Goal: Task Accomplishment & Management: Use online tool/utility

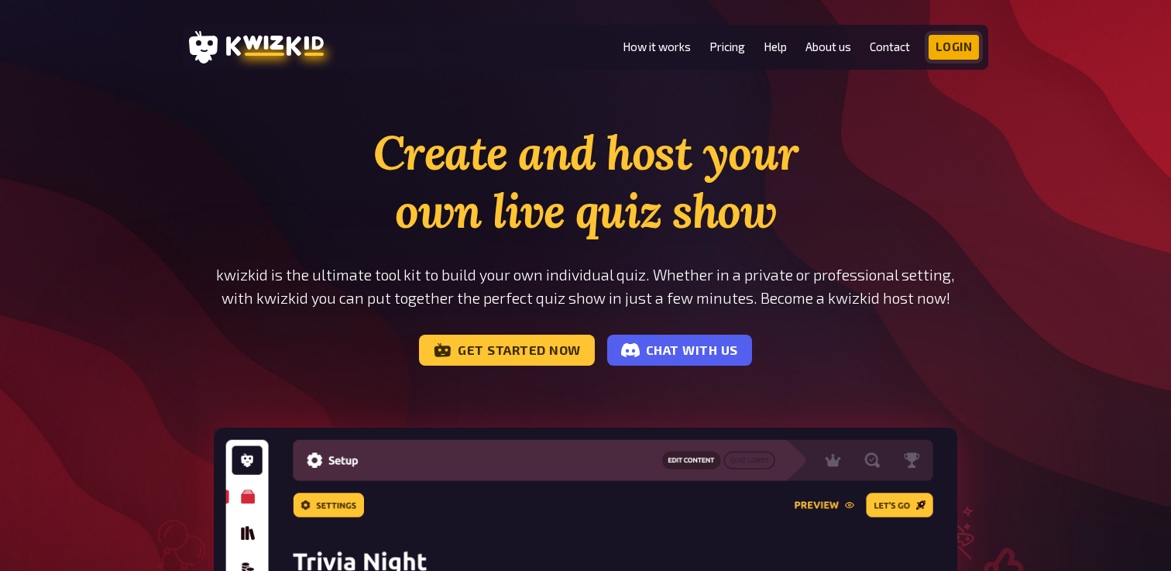
click at [960, 55] on link "Login" at bounding box center [954, 47] width 51 height 25
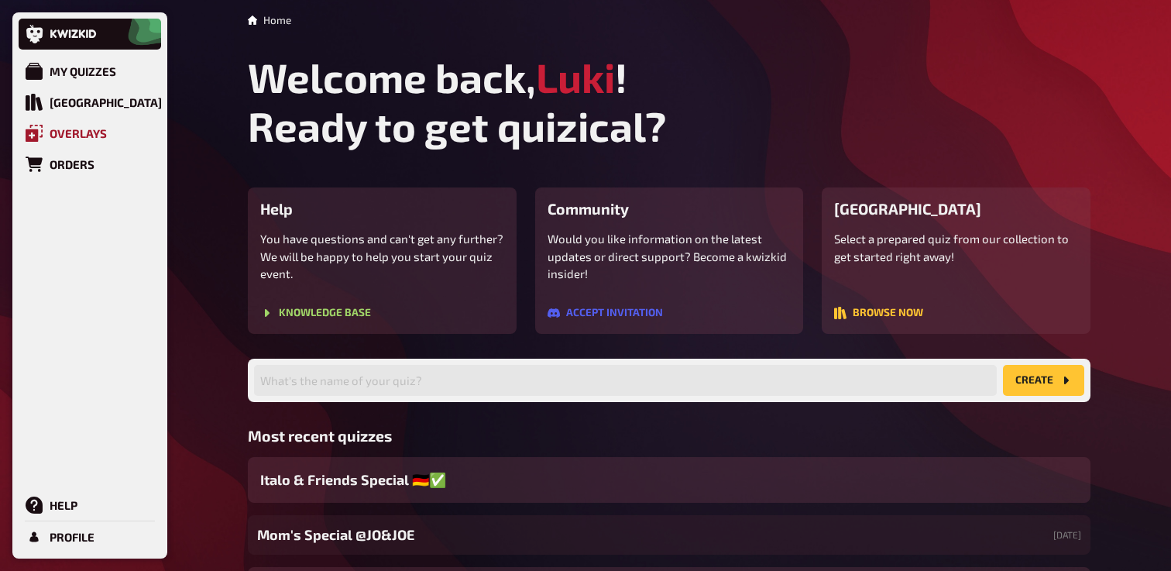
click at [48, 136] on link "Overlays" at bounding box center [90, 133] width 142 height 31
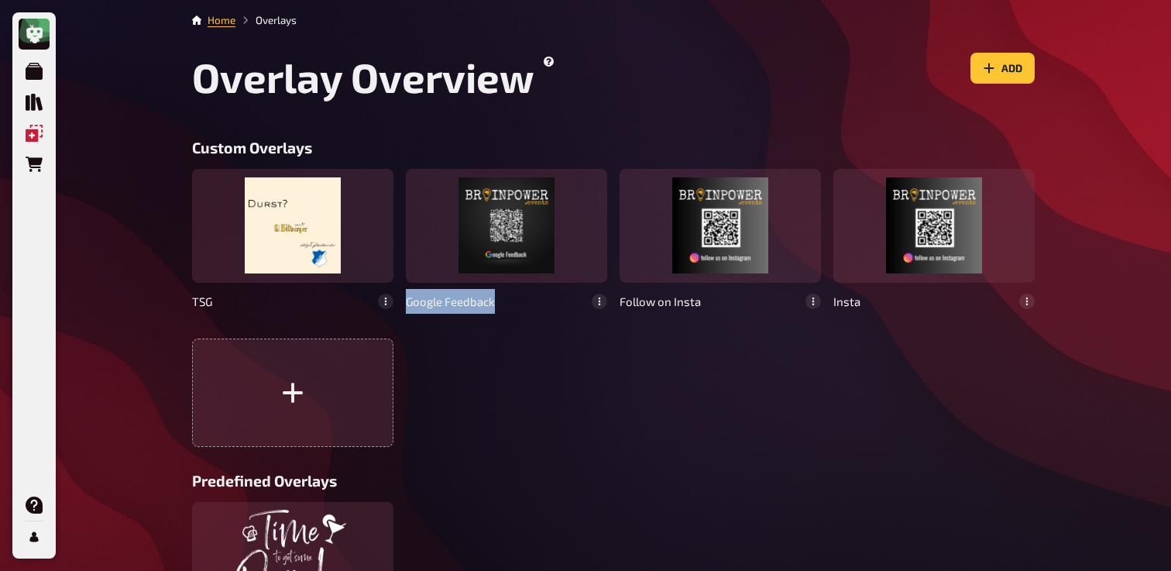
click at [531, 273] on div at bounding box center [506, 225] width 201 height 113
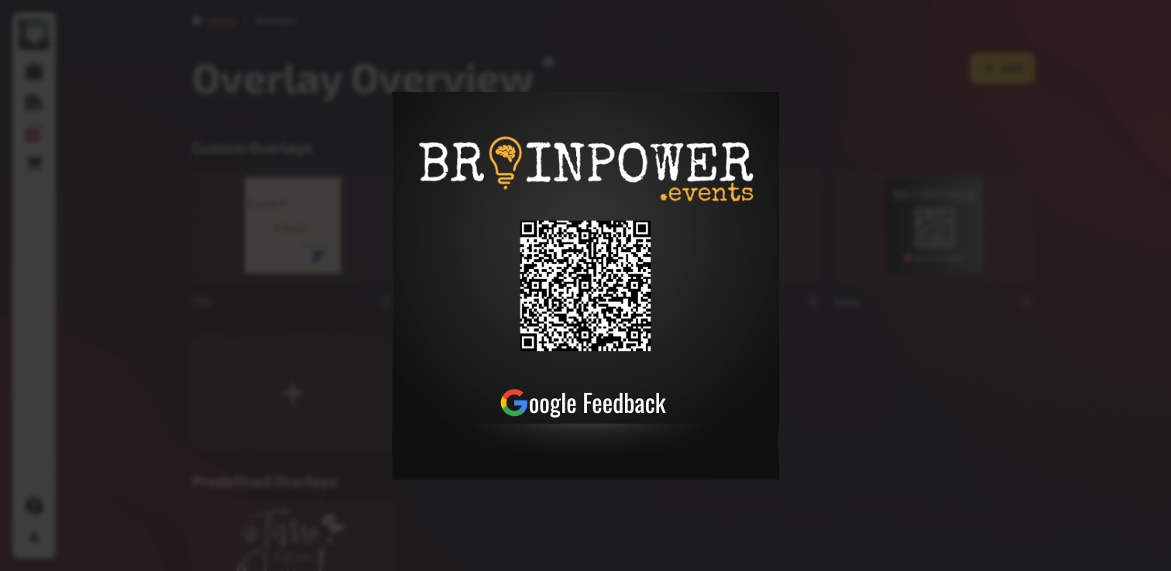
click at [510, 496] on div at bounding box center [585, 285] width 1171 height 571
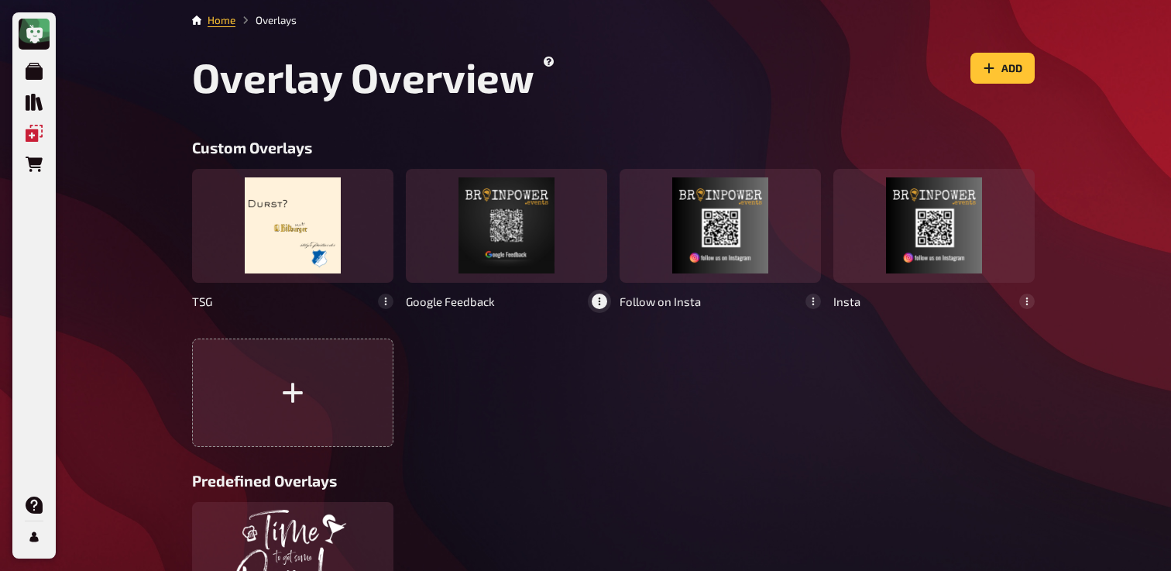
click at [601, 308] on button "button" at bounding box center [599, 301] width 15 height 15
click at [593, 276] on div "delete" at bounding box center [581, 270] width 40 height 12
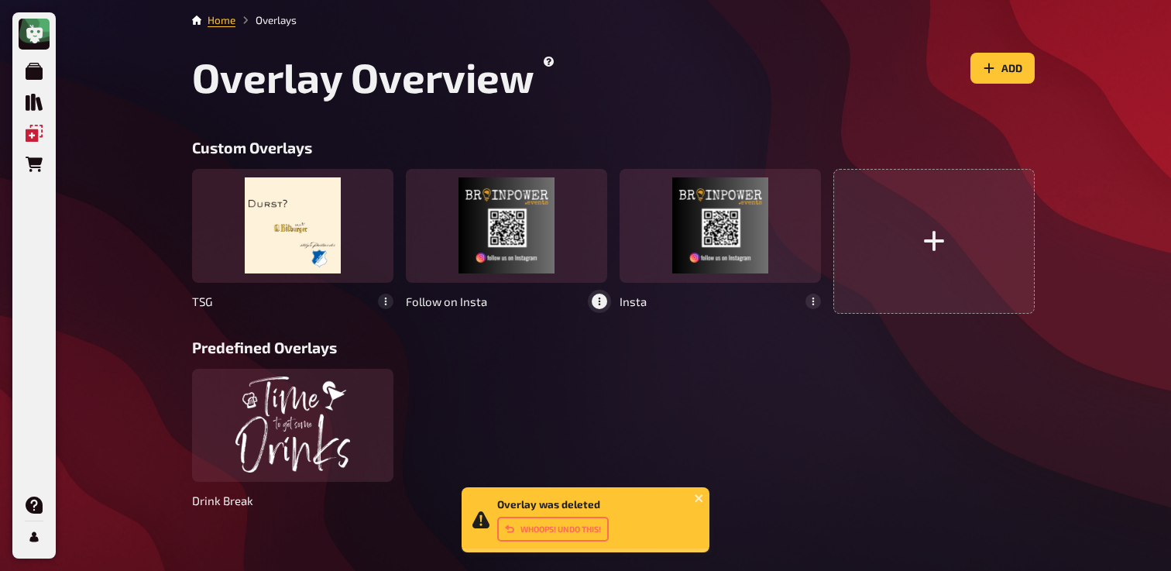
click at [605, 304] on button "button" at bounding box center [599, 301] width 15 height 15
click at [596, 273] on icon at bounding box center [595, 270] width 7 height 9
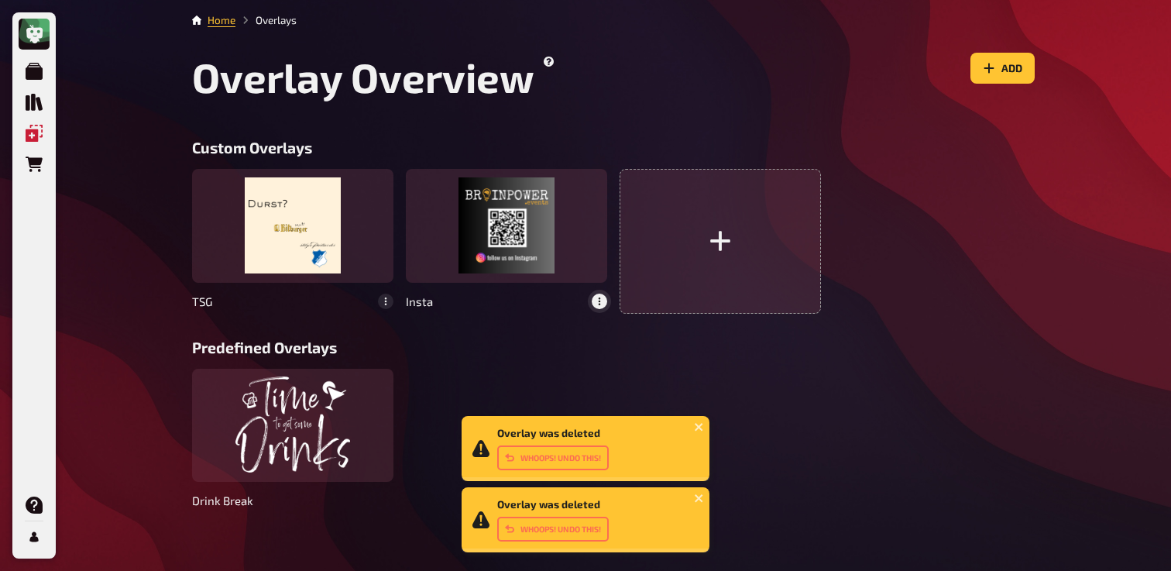
click at [599, 304] on icon "button" at bounding box center [600, 301] width 2 height 8
click at [594, 271] on icon at bounding box center [596, 270] width 9 height 9
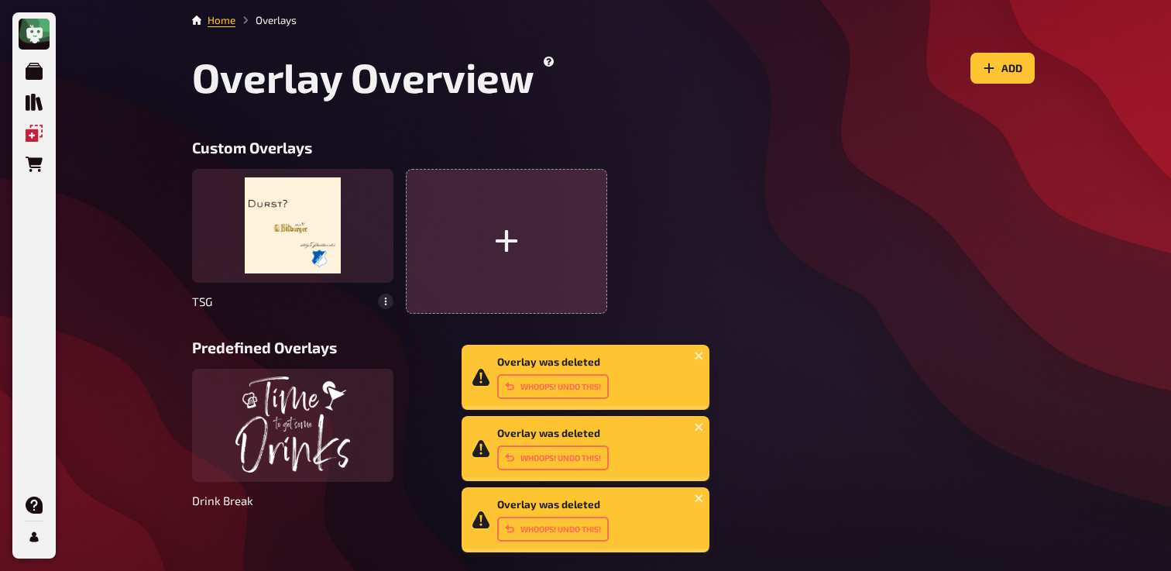
click at [527, 265] on button "button" at bounding box center [506, 241] width 201 height 144
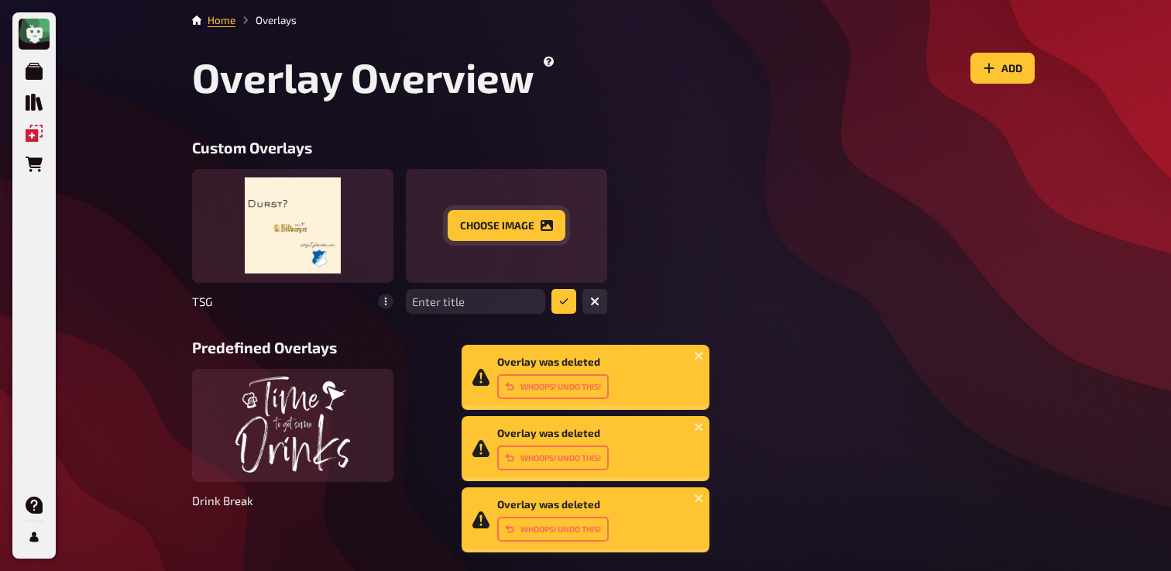
click at [520, 239] on button "Choose image" at bounding box center [507, 225] width 118 height 31
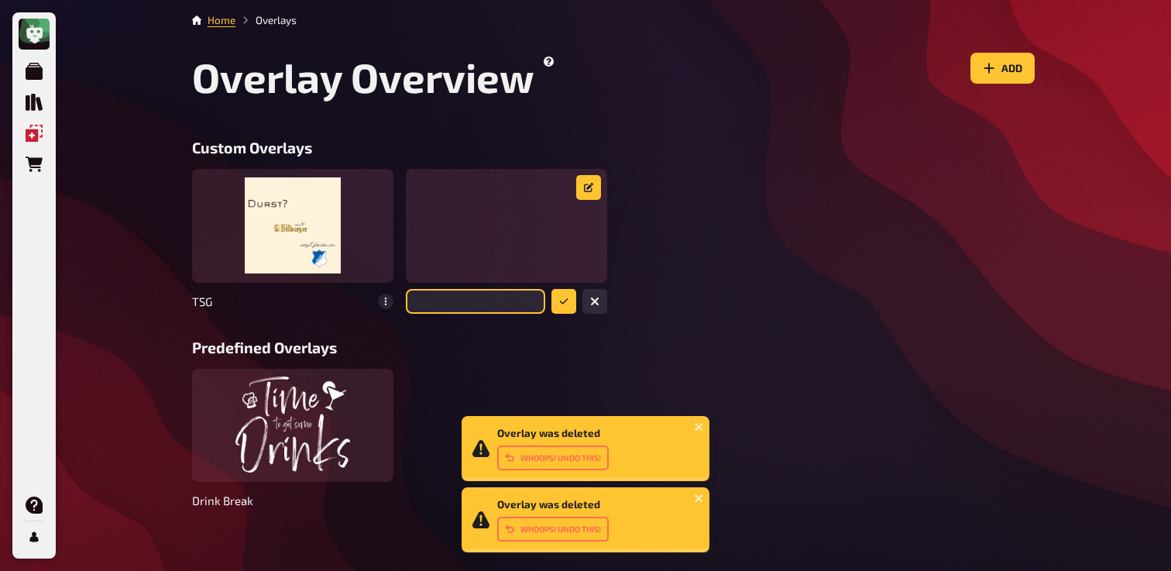
click at [485, 301] on input "text" at bounding box center [475, 301] width 139 height 25
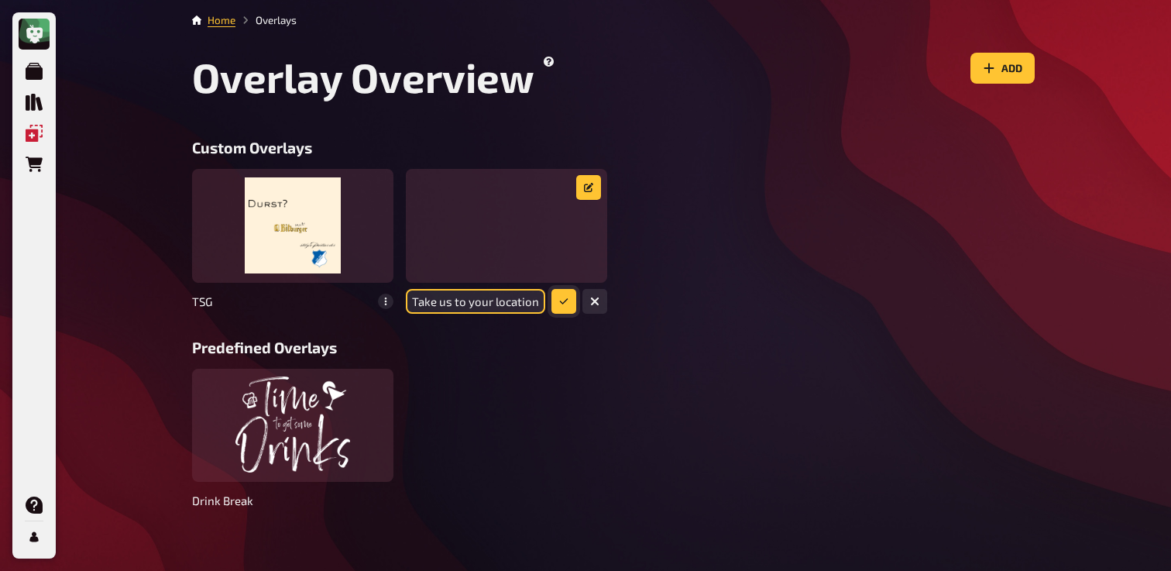
type input "Take us to your location"
click at [563, 307] on button "submit" at bounding box center [563, 301] width 25 height 25
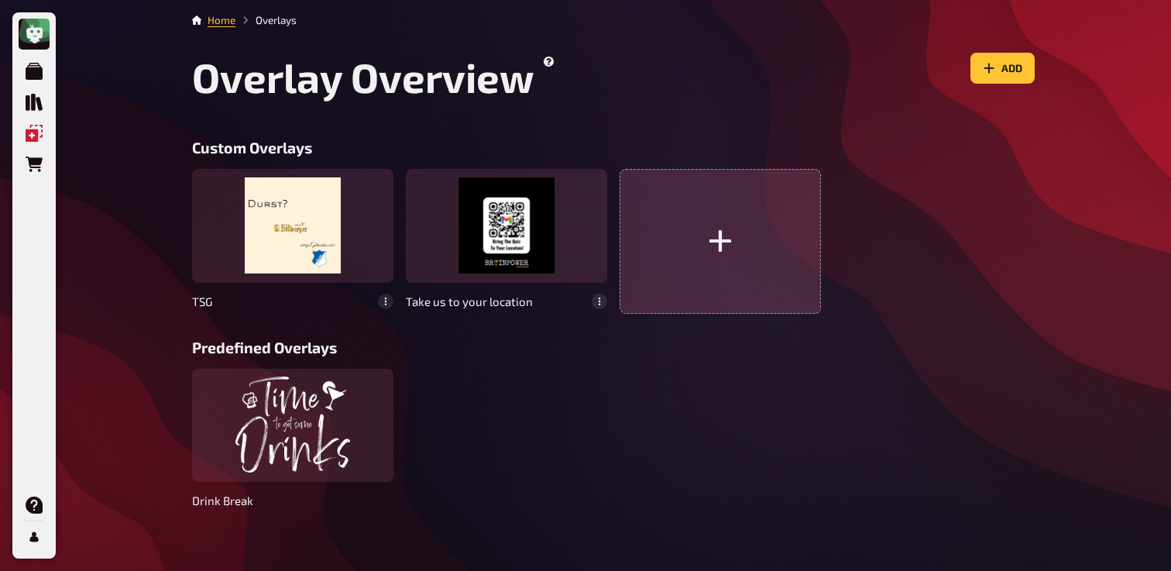
click at [735, 247] on button "button" at bounding box center [720, 241] width 201 height 144
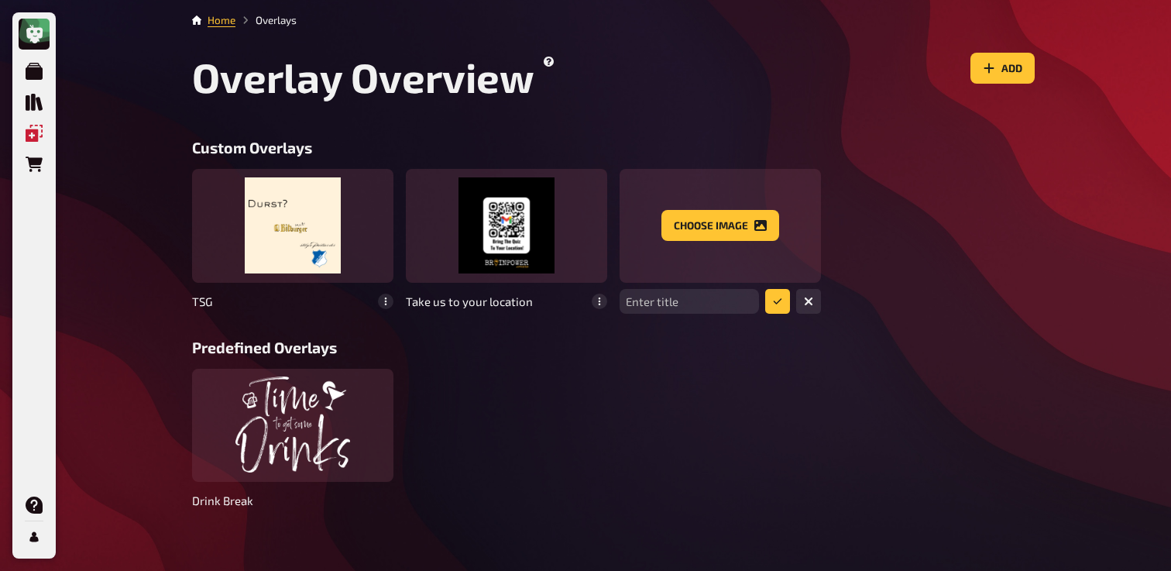
click at [741, 208] on div "Choose image" at bounding box center [720, 225] width 201 height 113
click at [726, 219] on button "Choose image" at bounding box center [720, 225] width 118 height 31
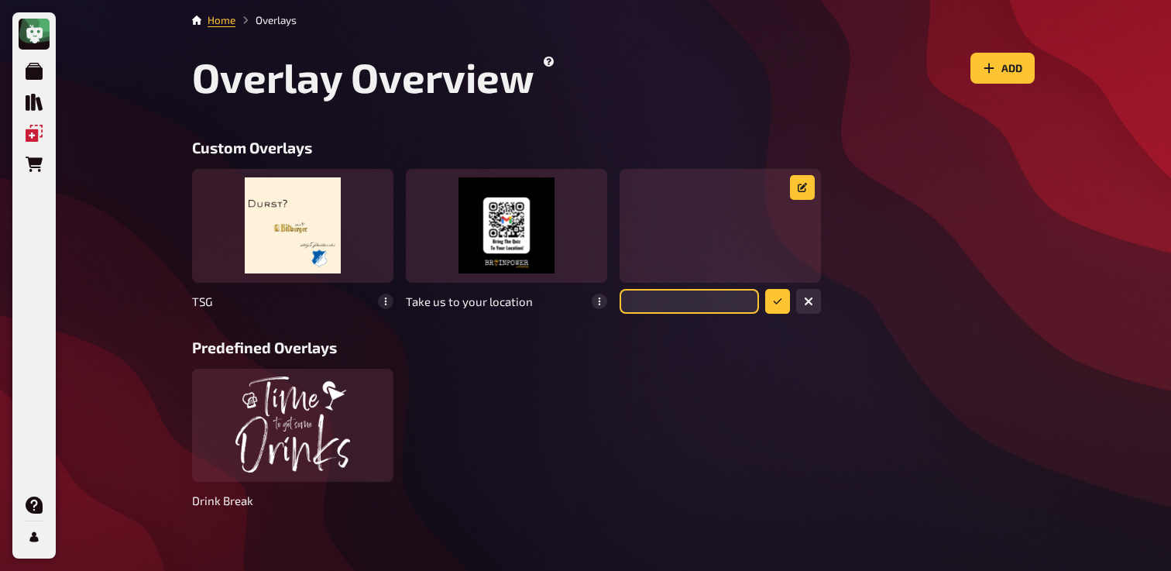
click at [670, 305] on input "text" at bounding box center [689, 301] width 139 height 25
type input "Leave a review"
click at [776, 308] on button "submit" at bounding box center [777, 301] width 25 height 25
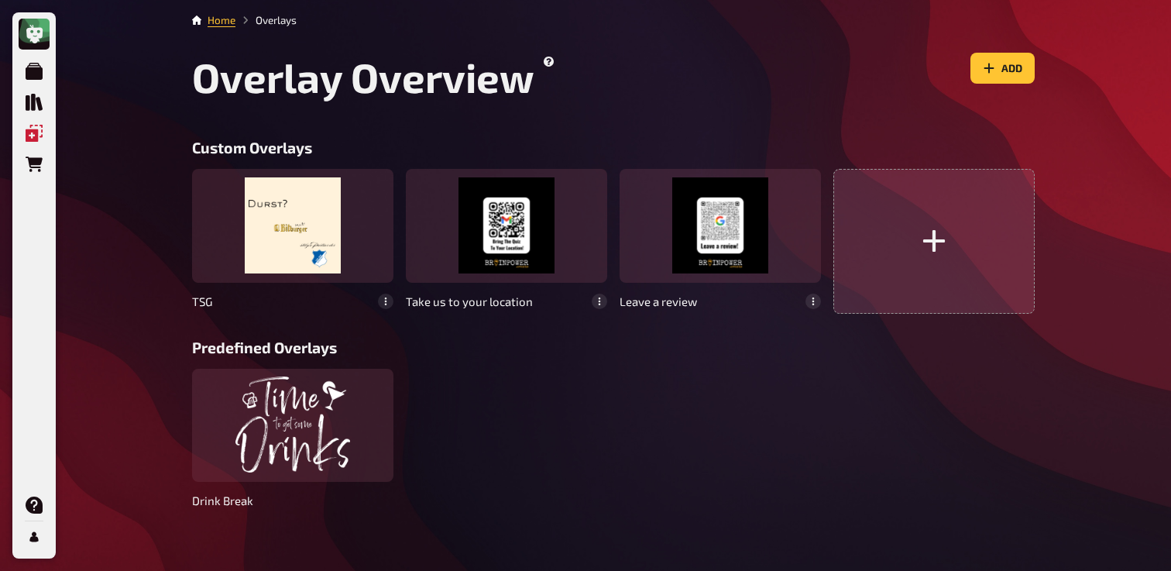
click at [929, 263] on button "button" at bounding box center [933, 241] width 201 height 144
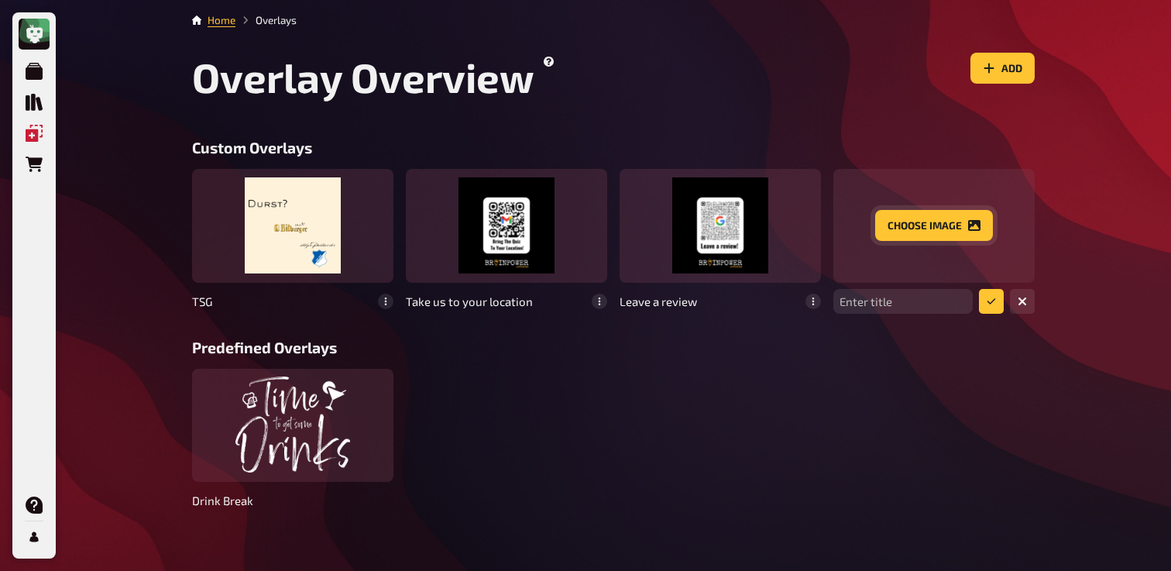
click at [935, 230] on button "Choose image" at bounding box center [934, 225] width 118 height 31
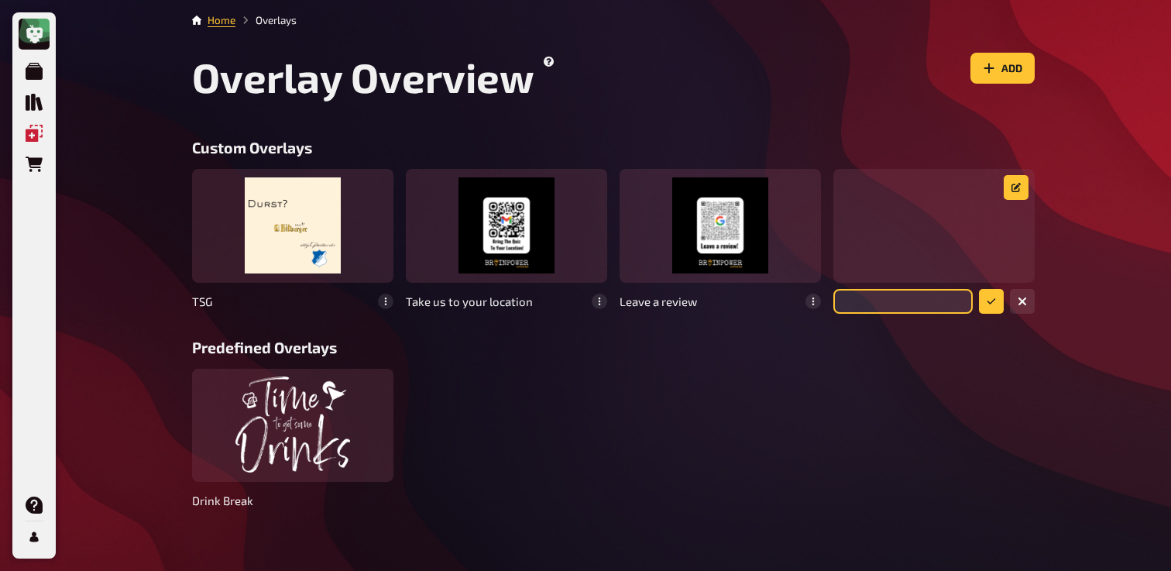
click at [887, 308] on input "text" at bounding box center [902, 301] width 139 height 25
click at [1026, 305] on icon "button" at bounding box center [1022, 301] width 9 height 9
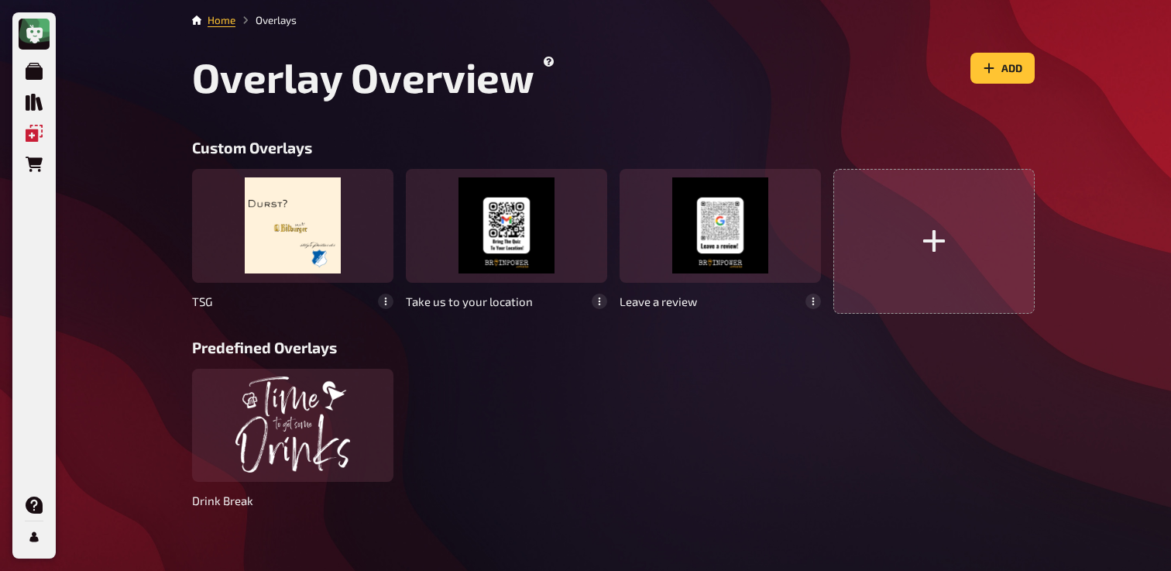
click at [956, 266] on button "button" at bounding box center [933, 241] width 201 height 144
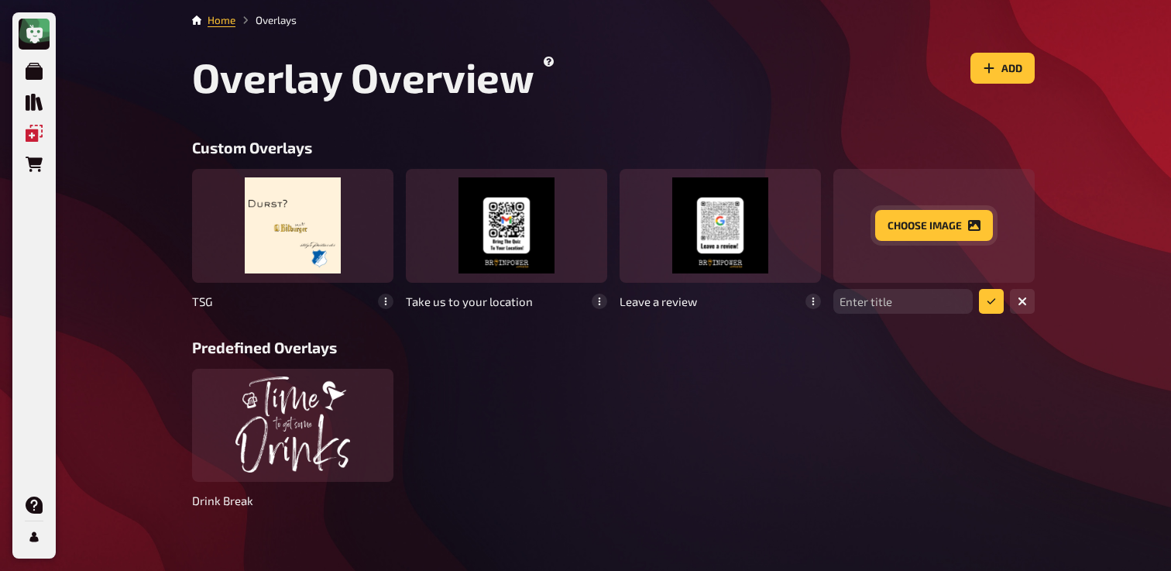
click at [913, 232] on button "Choose image" at bounding box center [934, 225] width 118 height 31
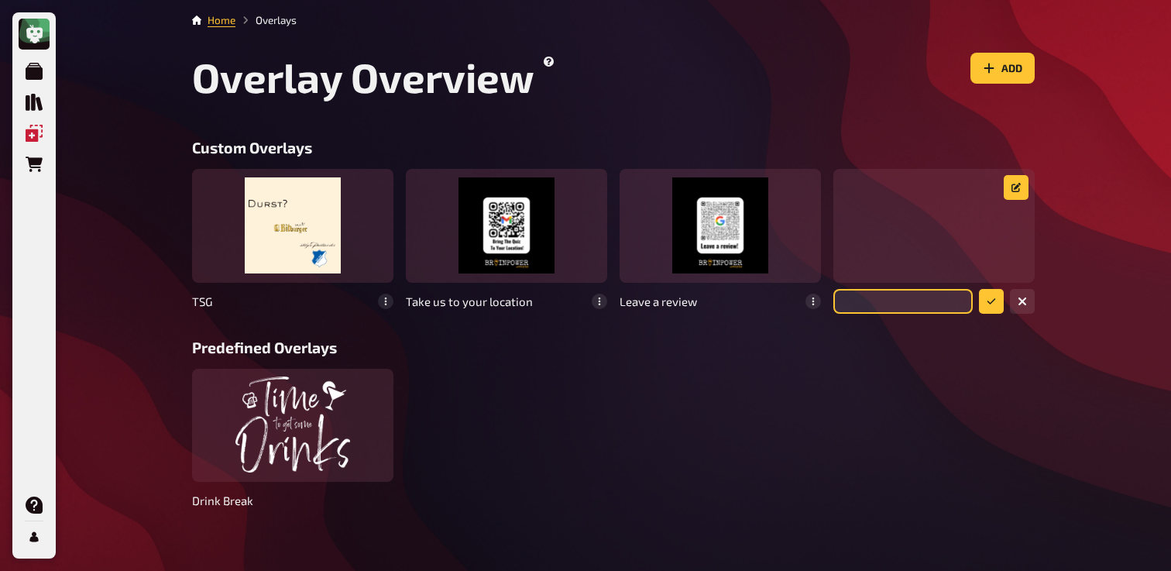
click at [892, 307] on input "text" at bounding box center [902, 301] width 139 height 25
type input "Instagram"
click at [994, 304] on icon "submit" at bounding box center [991, 301] width 9 height 9
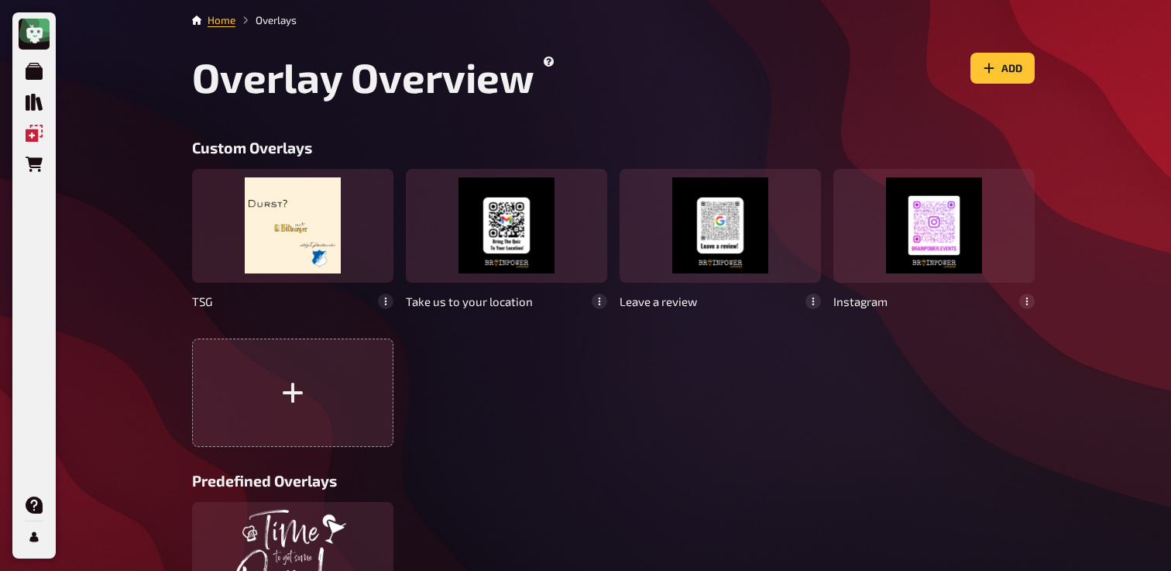
click at [740, 374] on div "TSG Take us to your location Leave a review Instagram" at bounding box center [613, 307] width 843 height 277
